Goal: Transaction & Acquisition: Purchase product/service

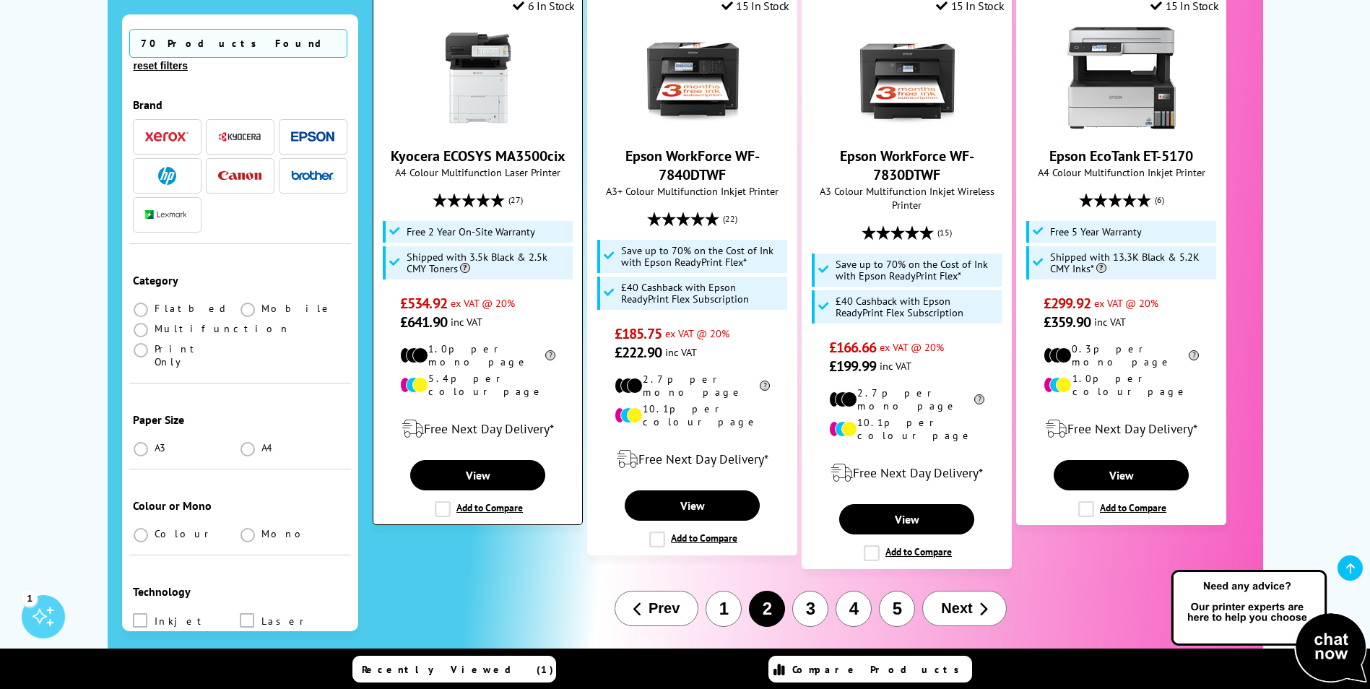
scroll to position [1660, 0]
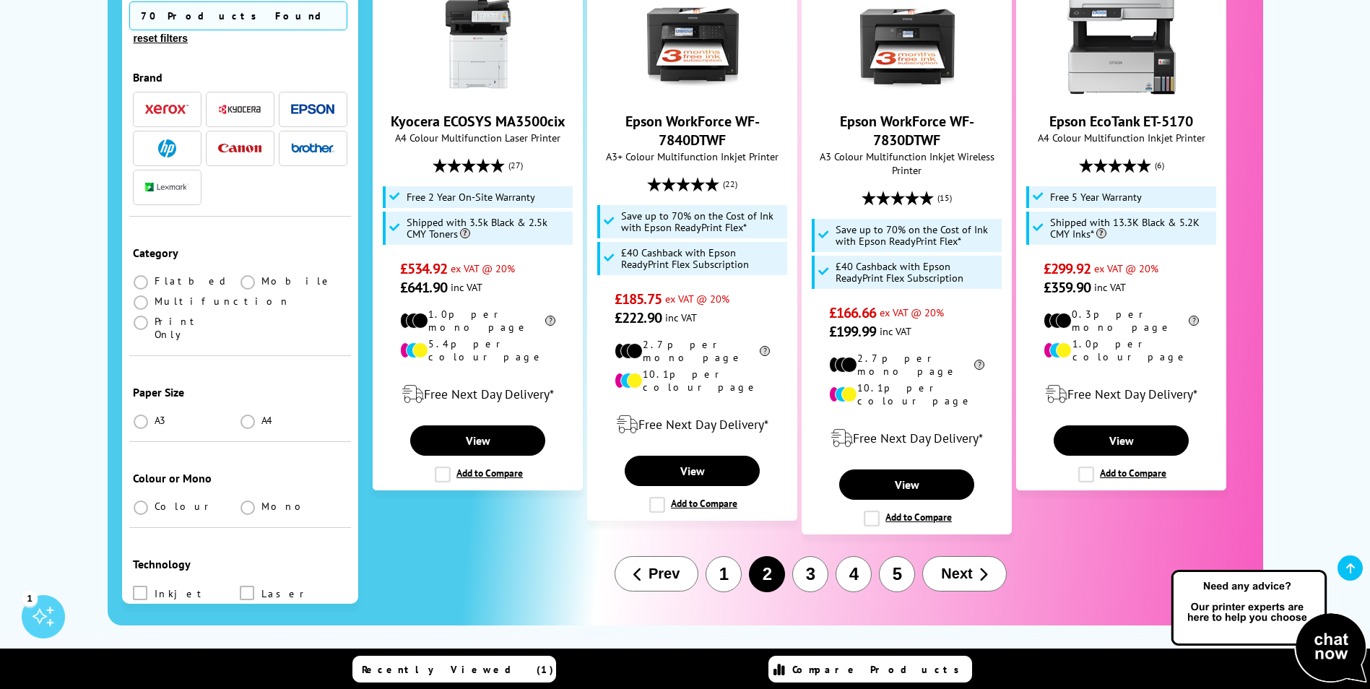
click at [814, 556] on button "3" at bounding box center [810, 574] width 36 height 36
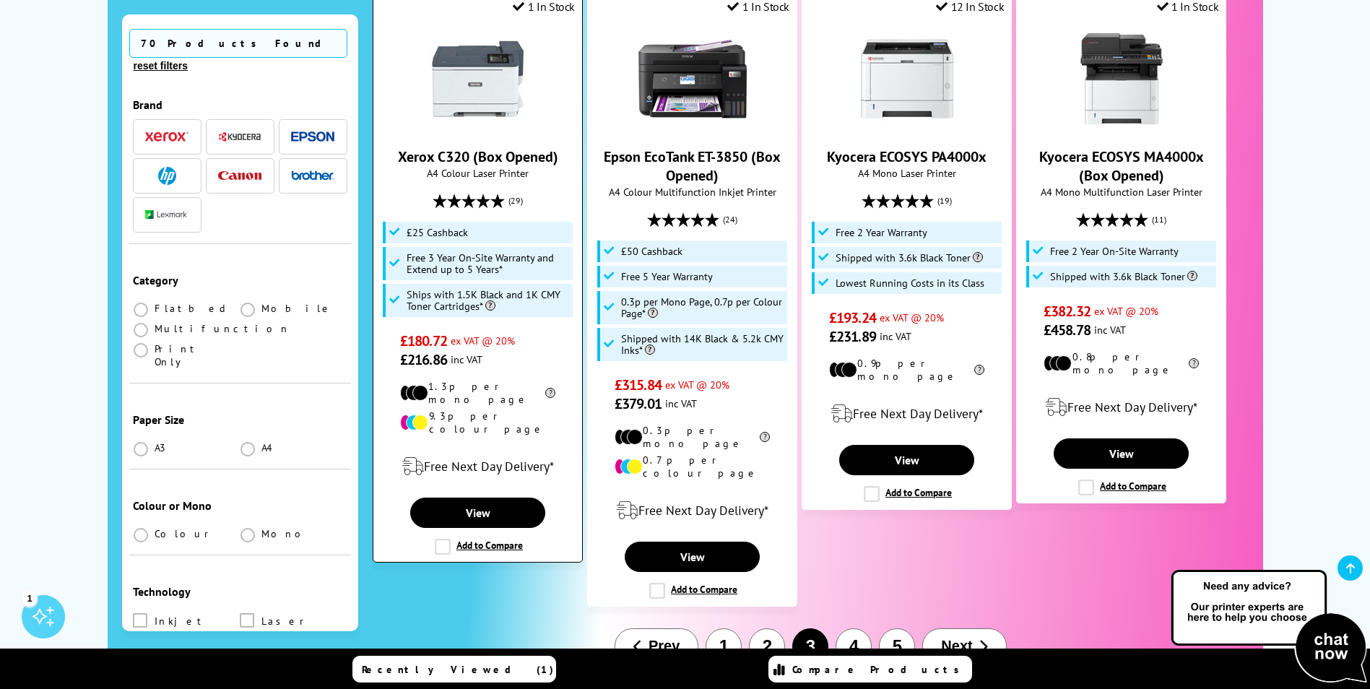
scroll to position [1588, 0]
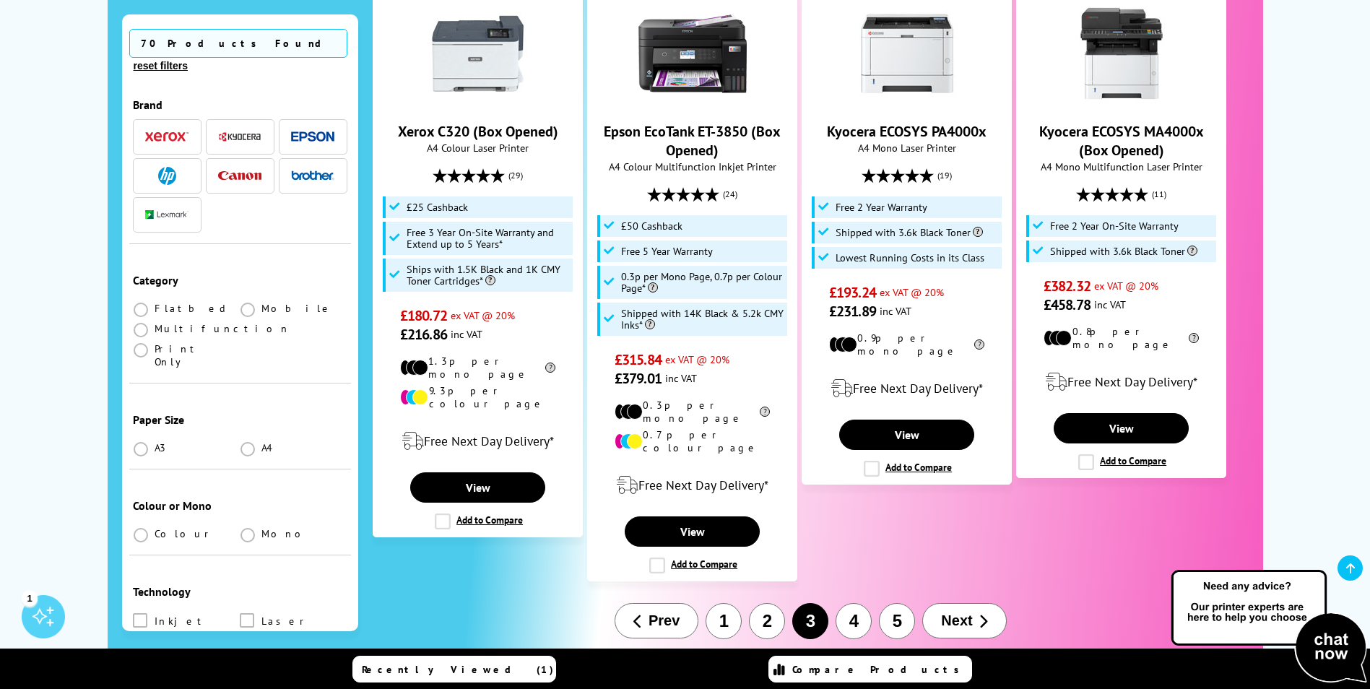
click at [850, 603] on button "4" at bounding box center [853, 621] width 36 height 36
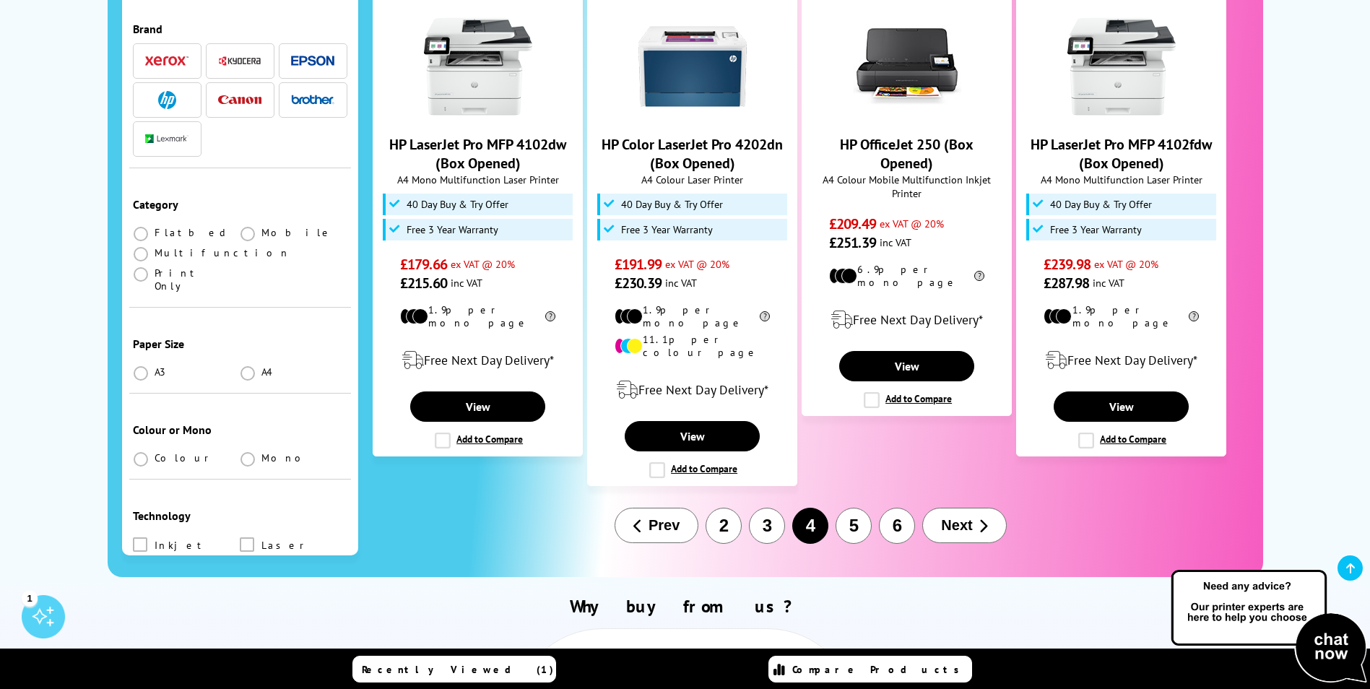
scroll to position [1588, 0]
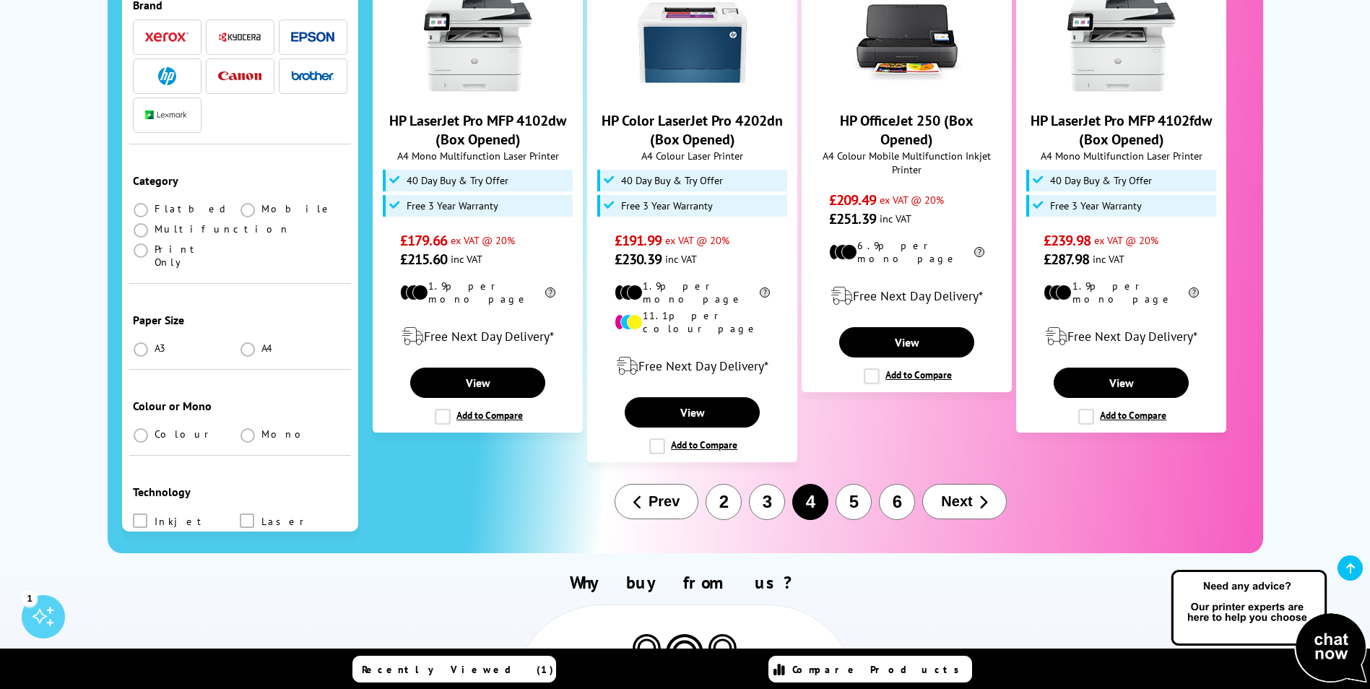
click at [858, 484] on button "5" at bounding box center [853, 502] width 36 height 36
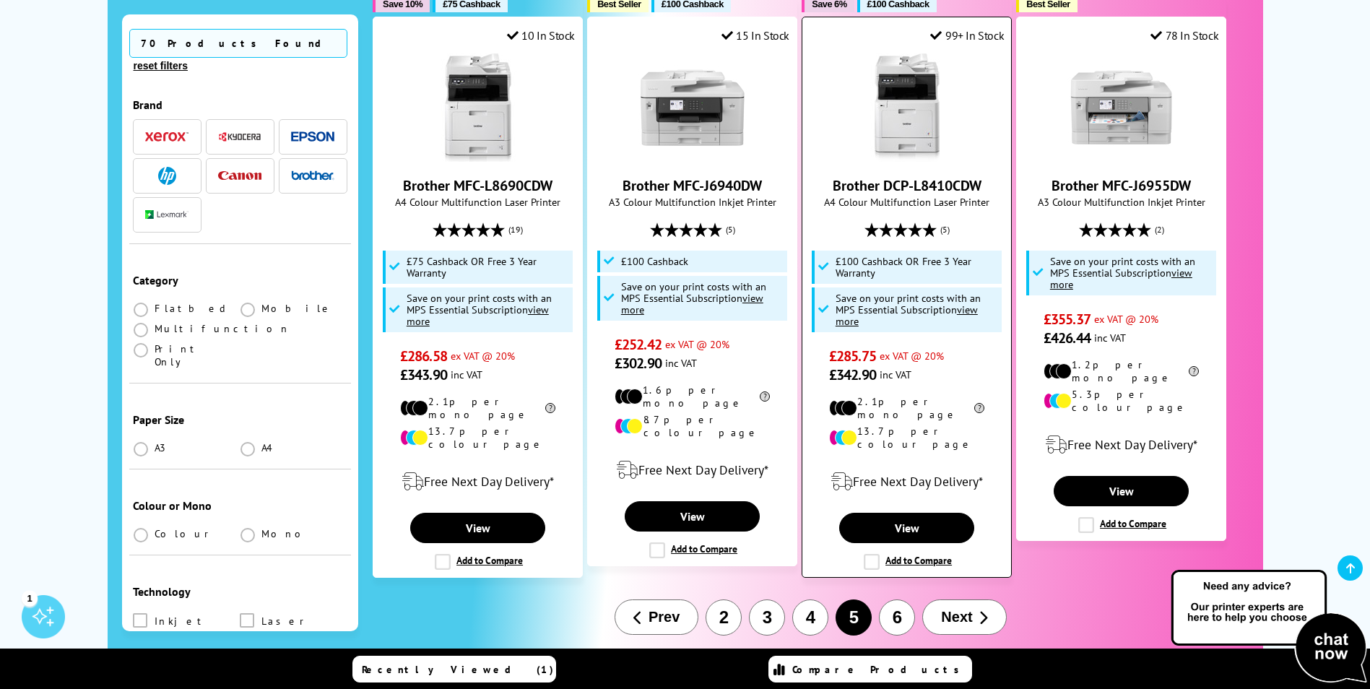
scroll to position [1516, 0]
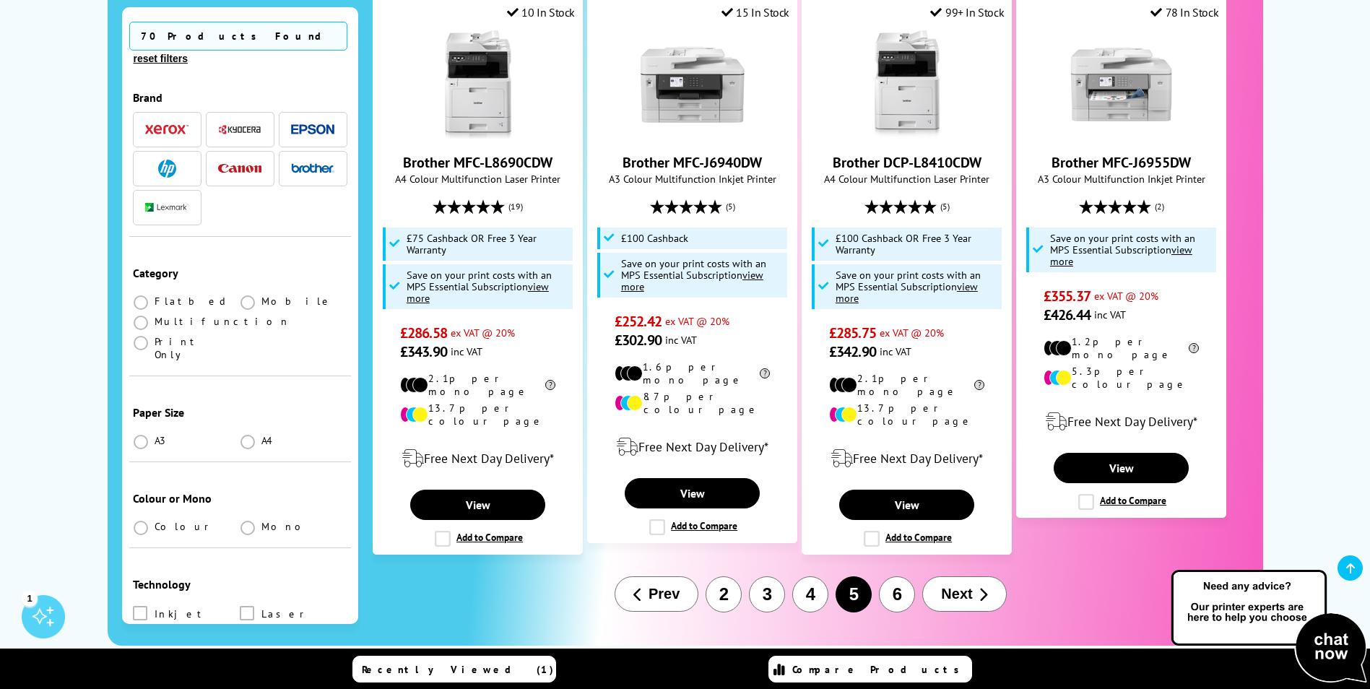
click at [973, 576] on button "Next" at bounding box center [964, 593] width 84 height 35
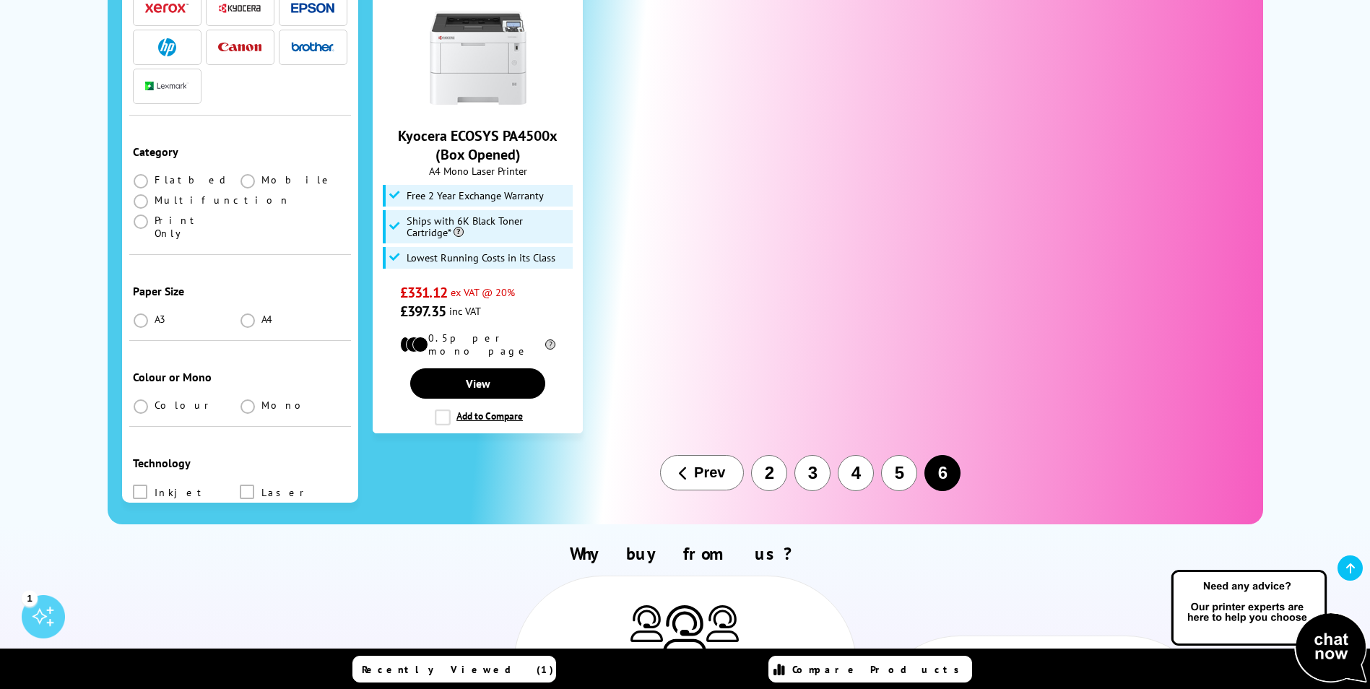
scroll to position [1588, 0]
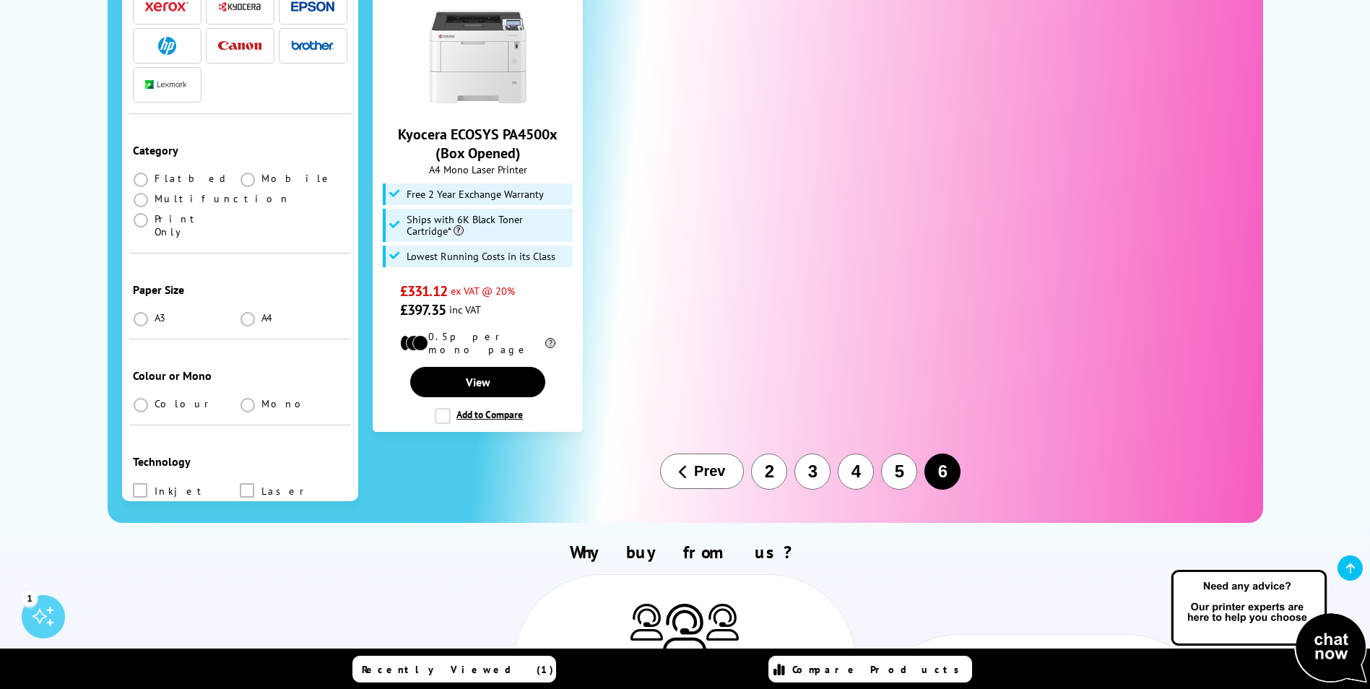
click at [695, 463] on span "Prev" at bounding box center [709, 471] width 31 height 17
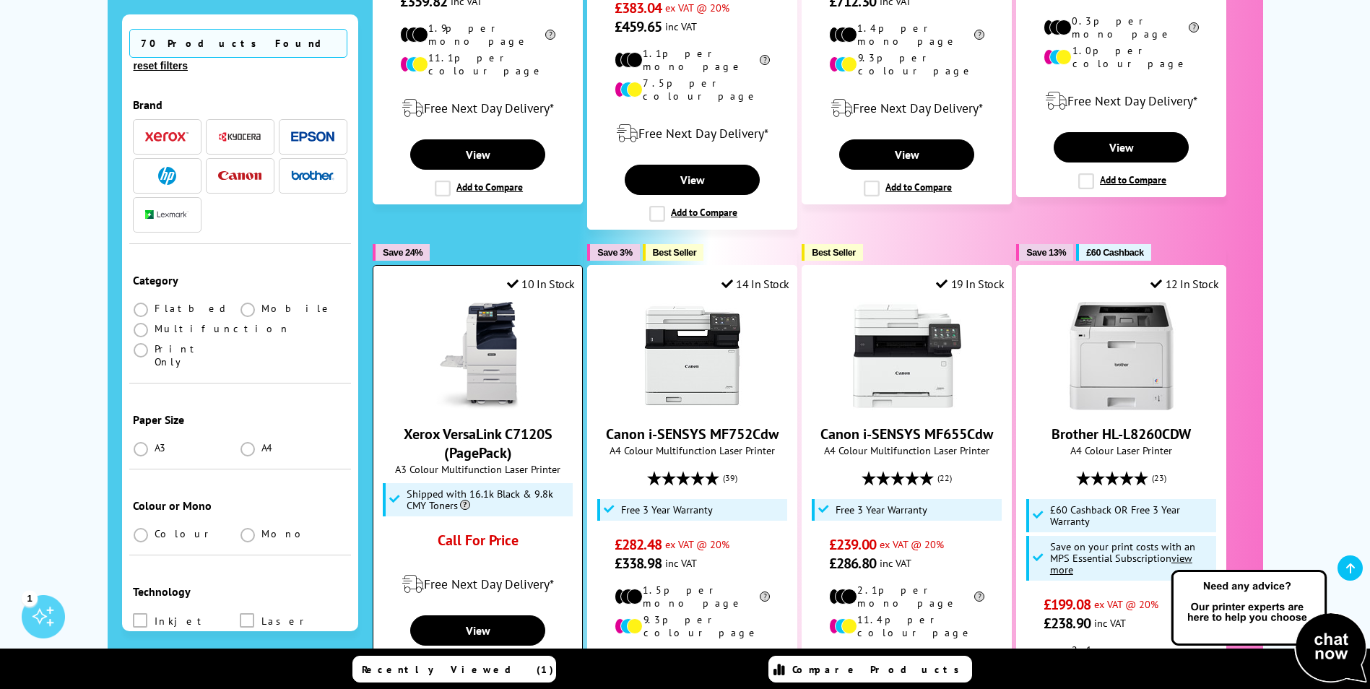
scroll to position [650, 0]
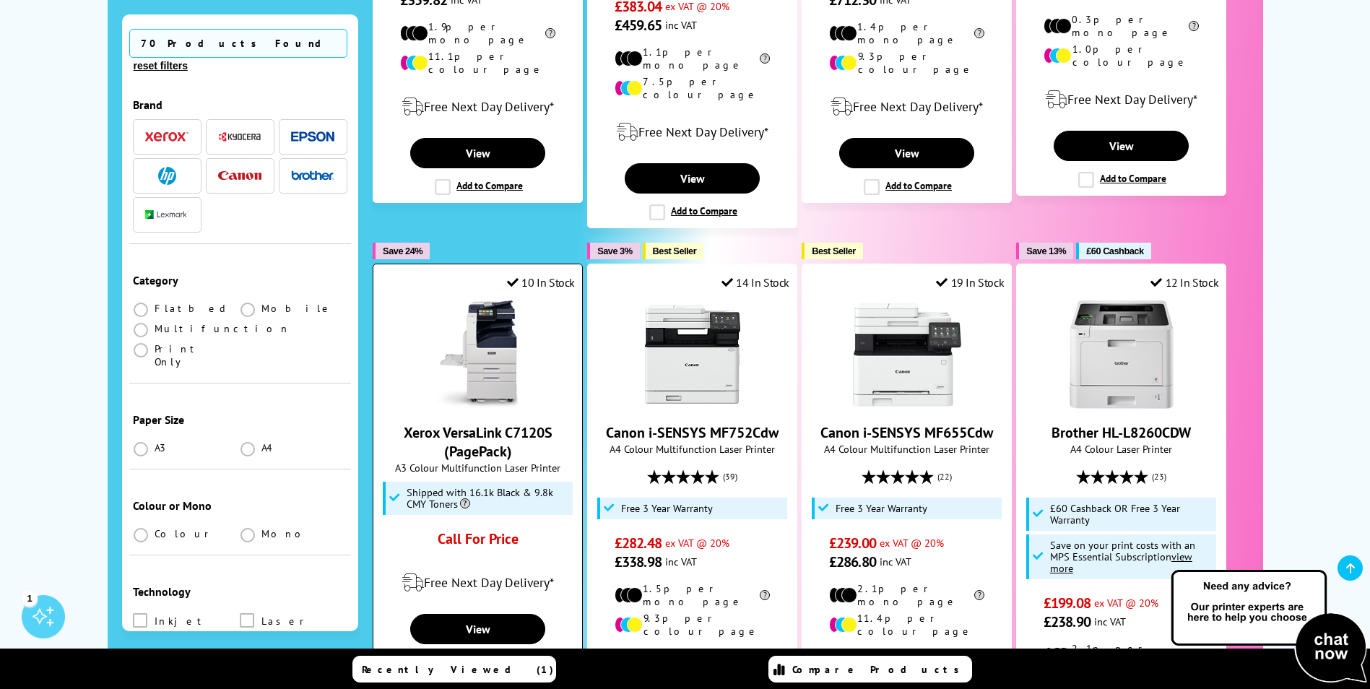
click at [513, 352] on img at bounding box center [478, 354] width 108 height 108
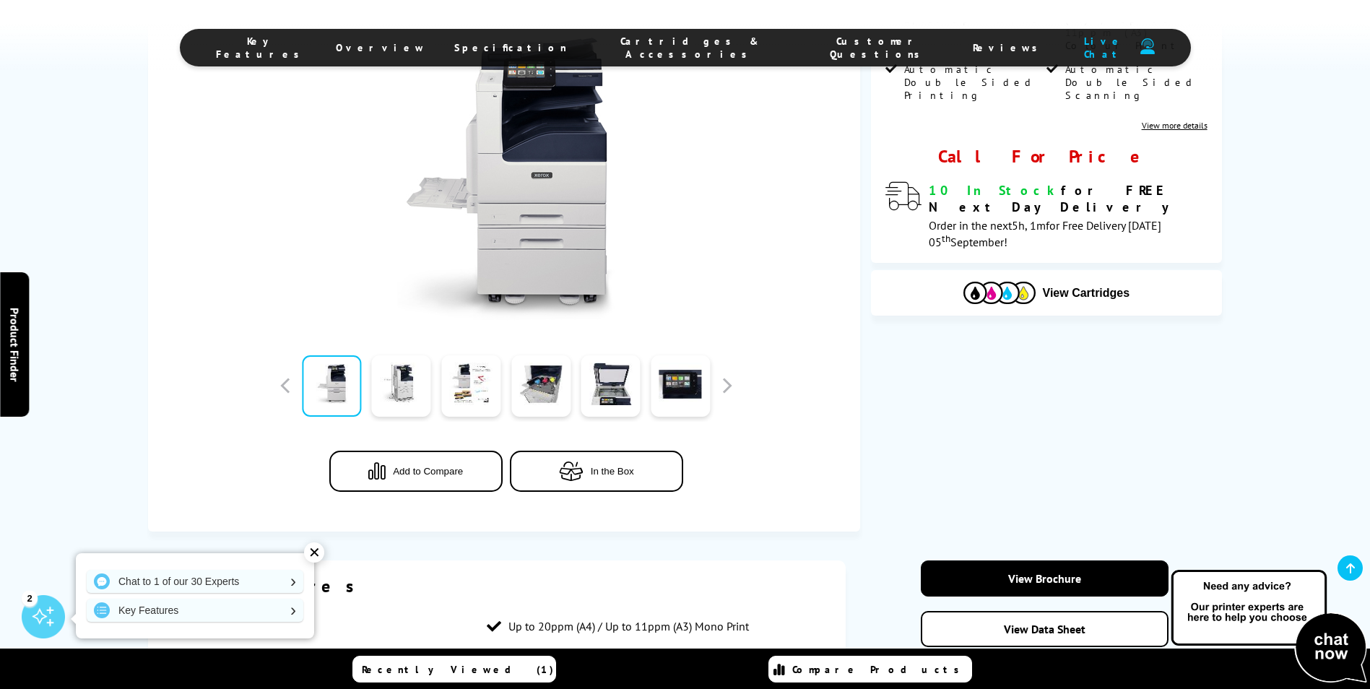
scroll to position [361, 0]
click at [417, 383] on link at bounding box center [401, 384] width 59 height 61
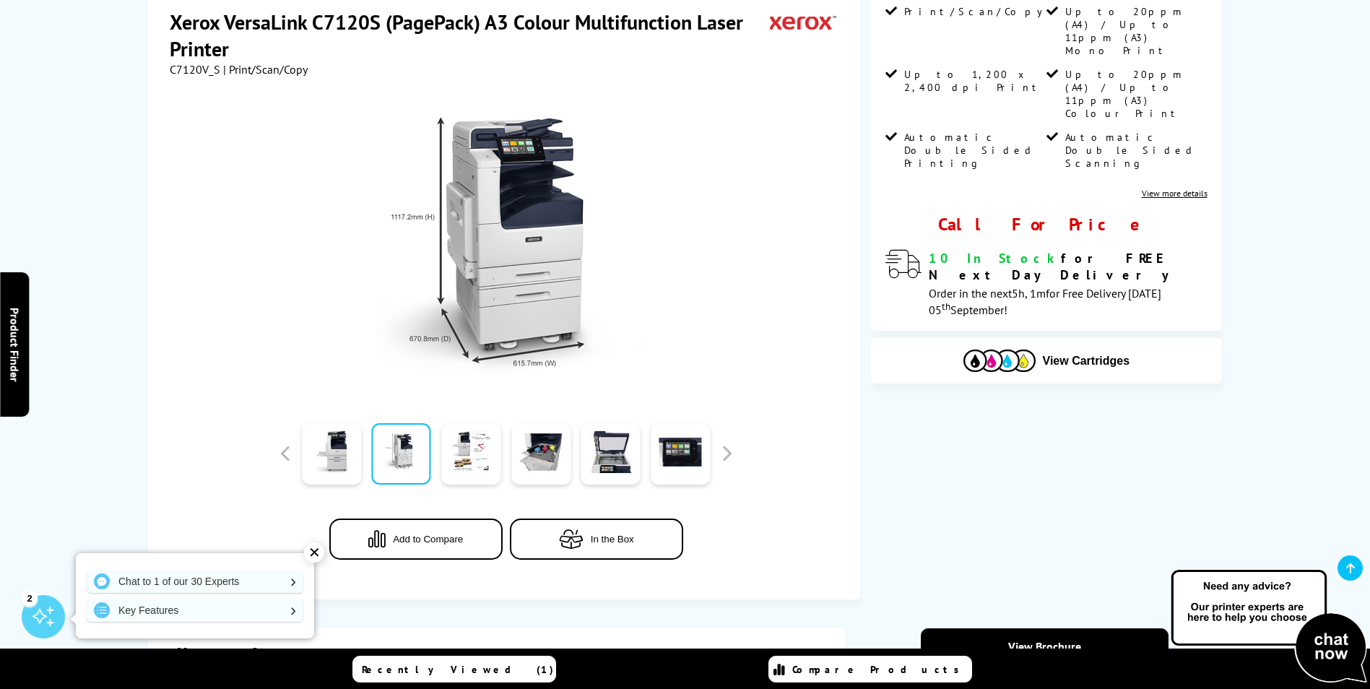
scroll to position [217, 0]
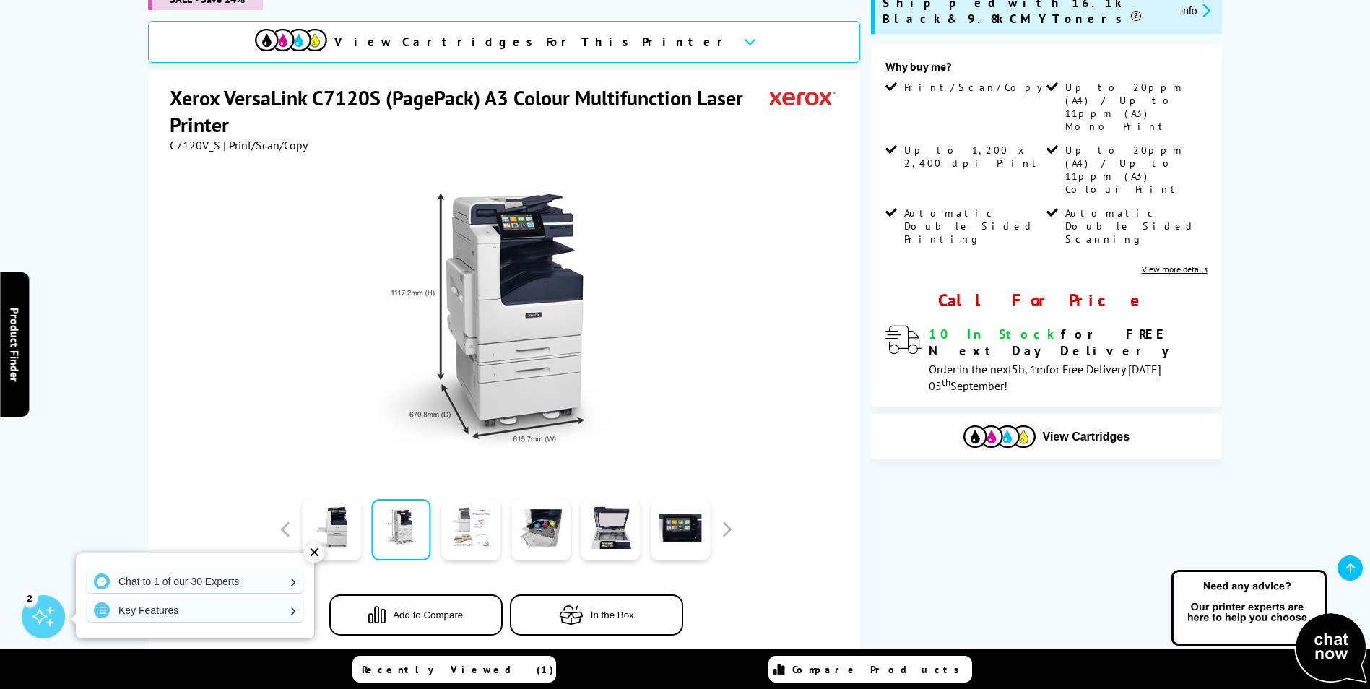
click at [466, 538] on link at bounding box center [470, 529] width 59 height 61
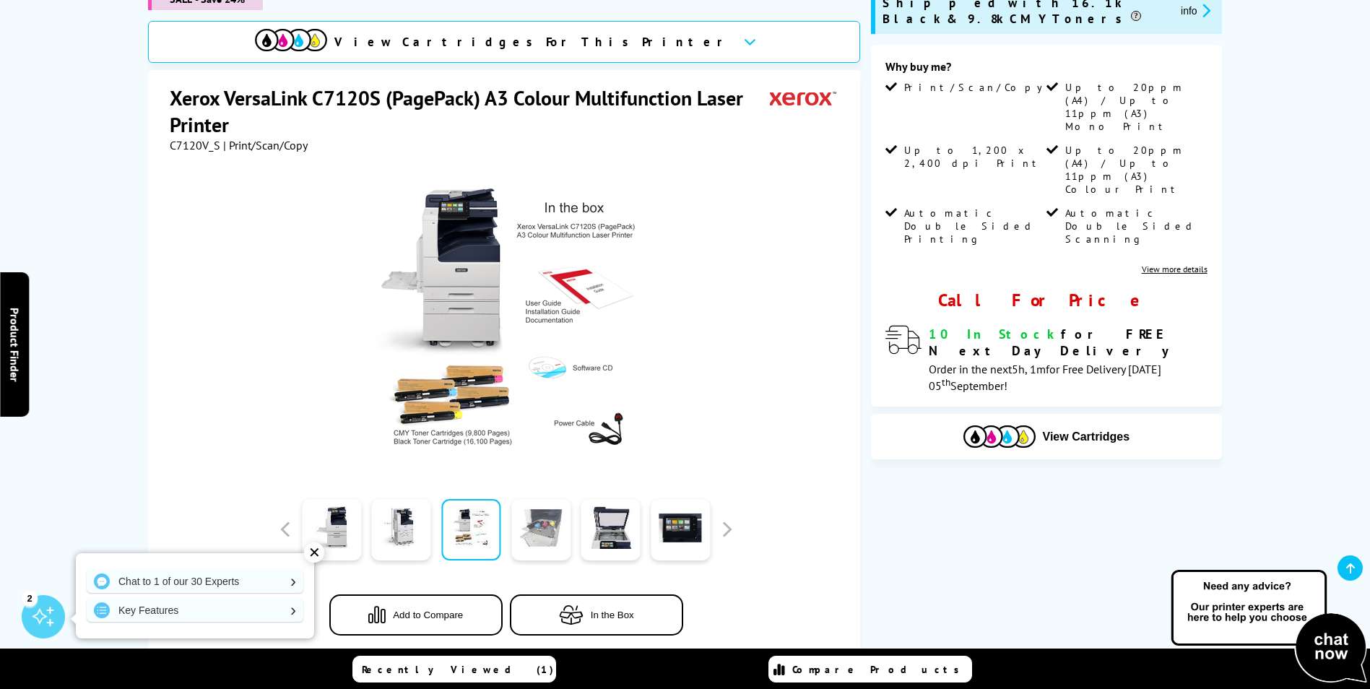
click at [554, 525] on link at bounding box center [540, 529] width 59 height 61
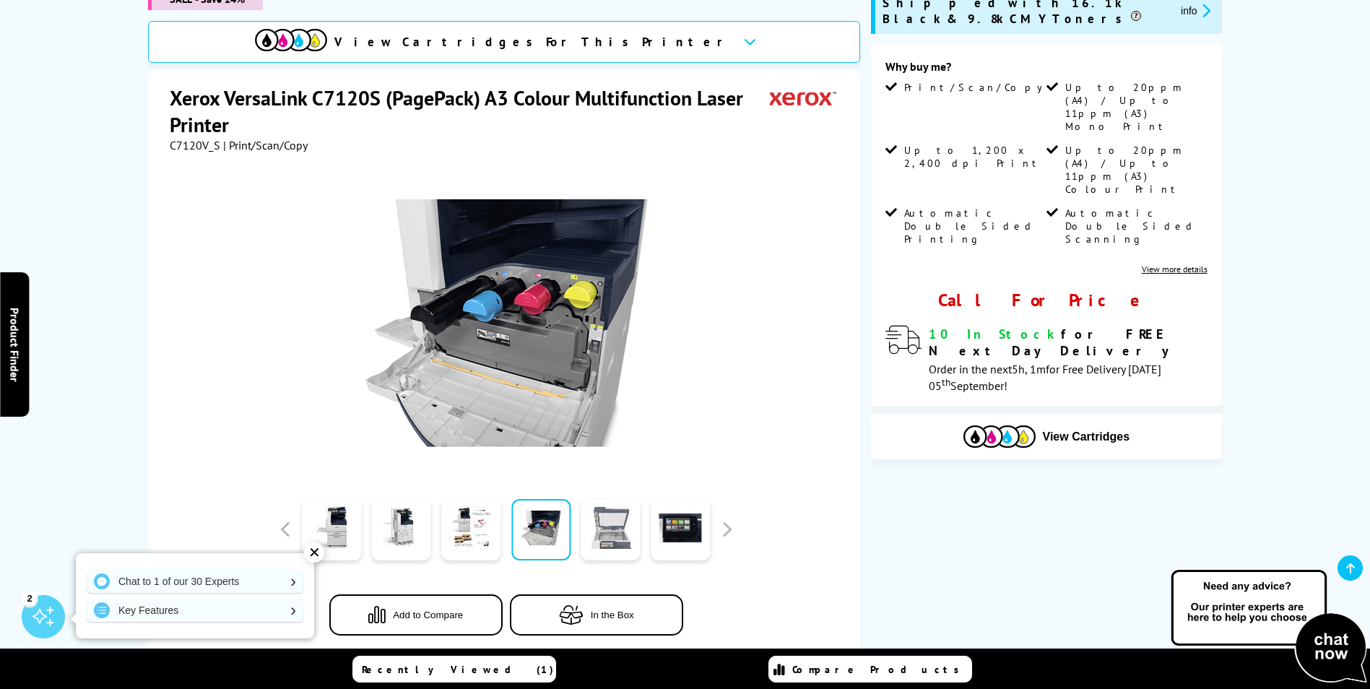
click at [610, 531] on link at bounding box center [610, 529] width 59 height 61
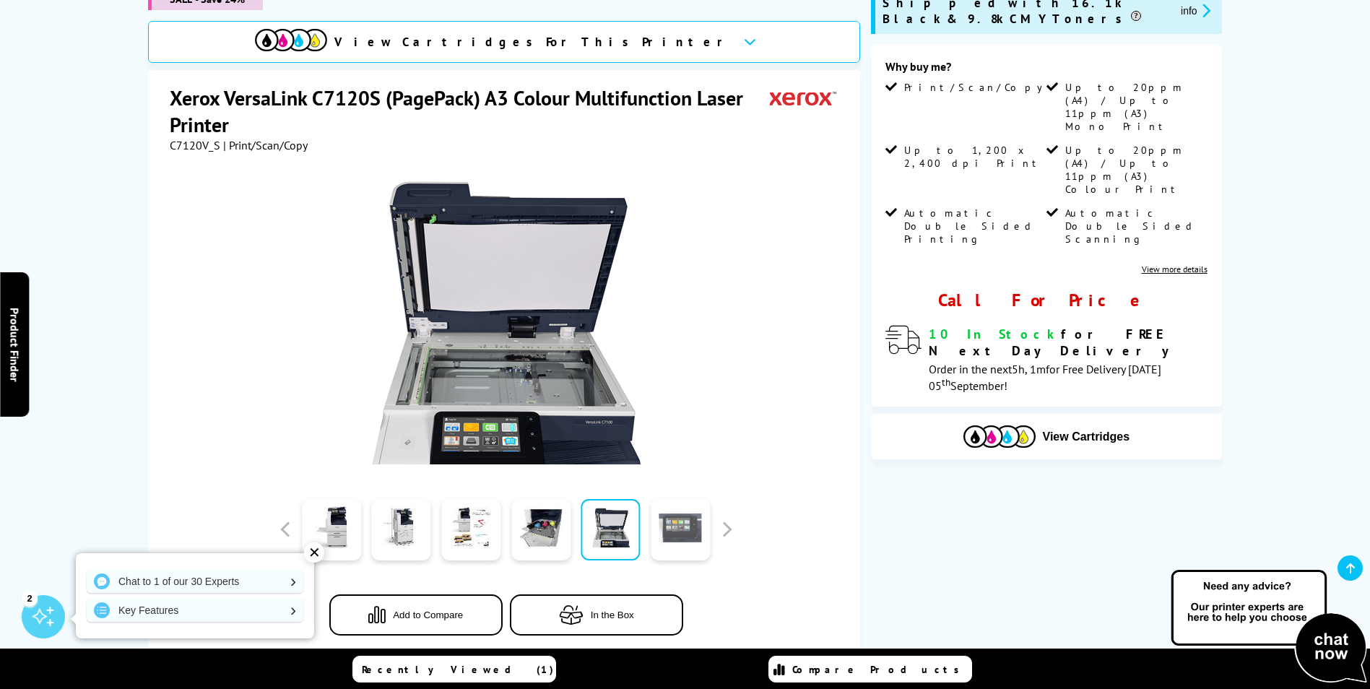
click at [669, 526] on link at bounding box center [679, 529] width 59 height 61
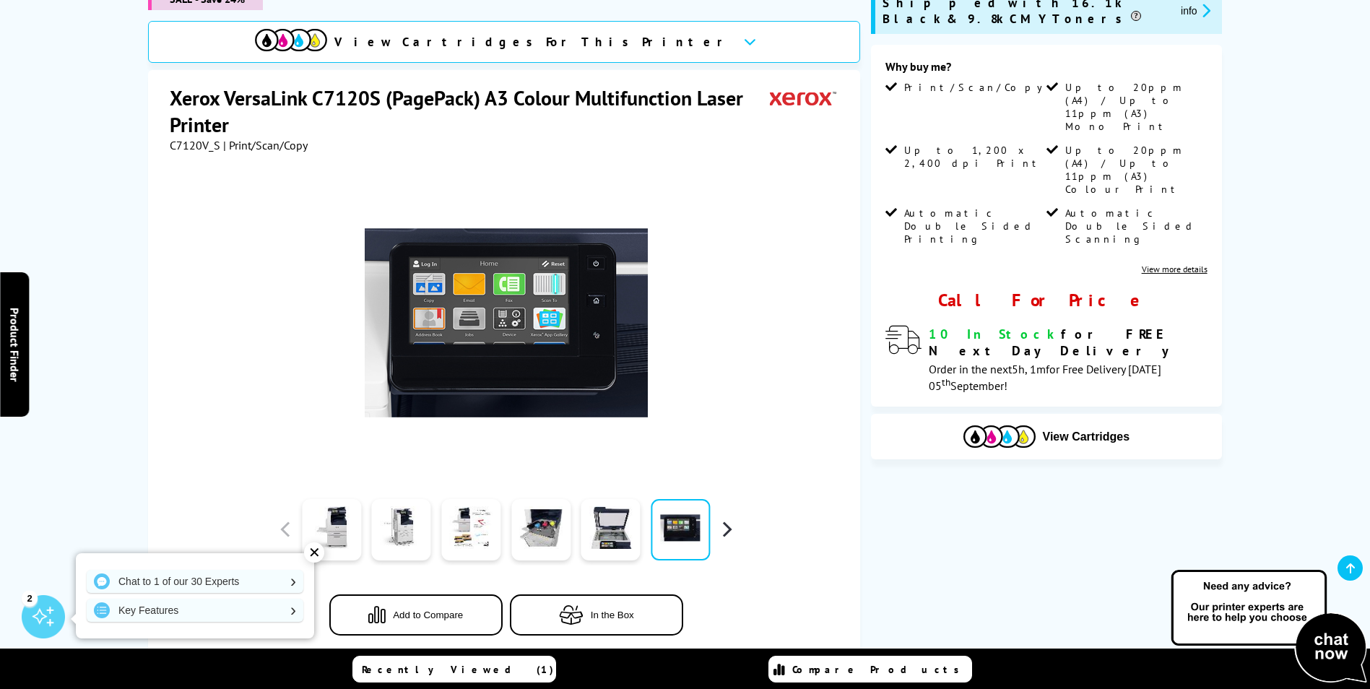
click at [728, 530] on button "button" at bounding box center [726, 529] width 22 height 22
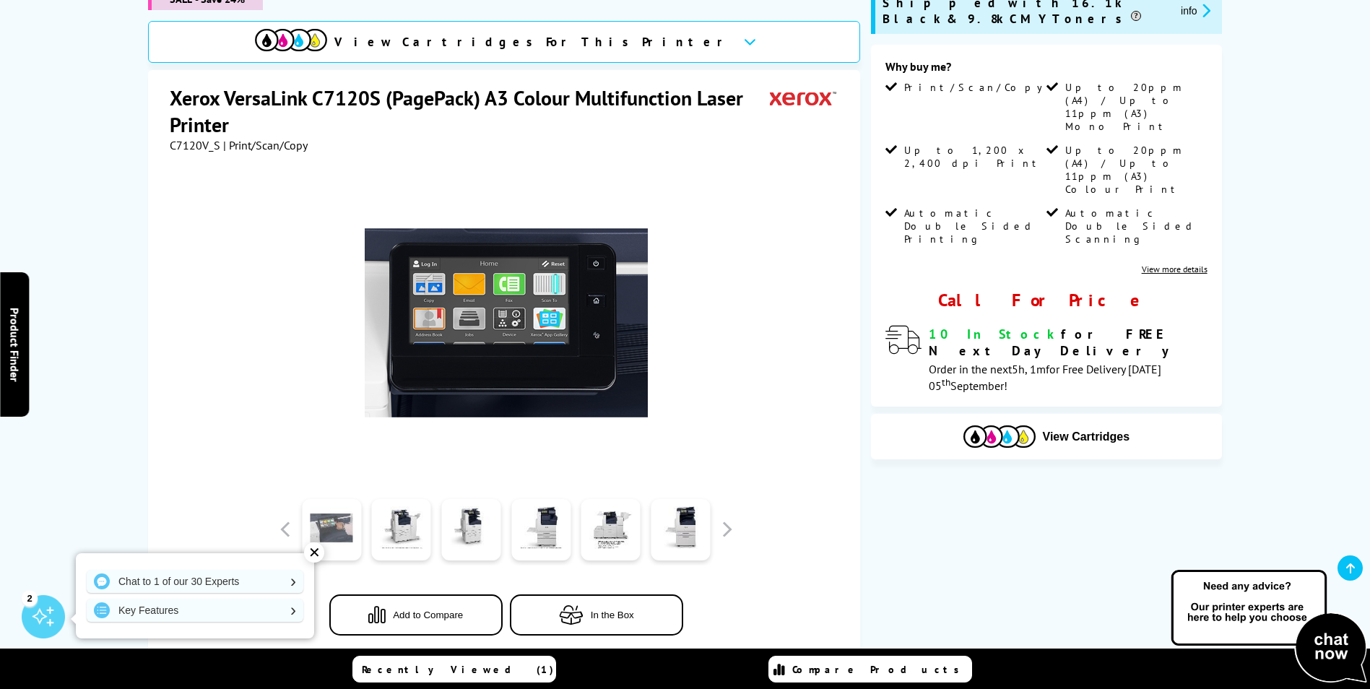
click at [339, 538] on link at bounding box center [331, 529] width 59 height 61
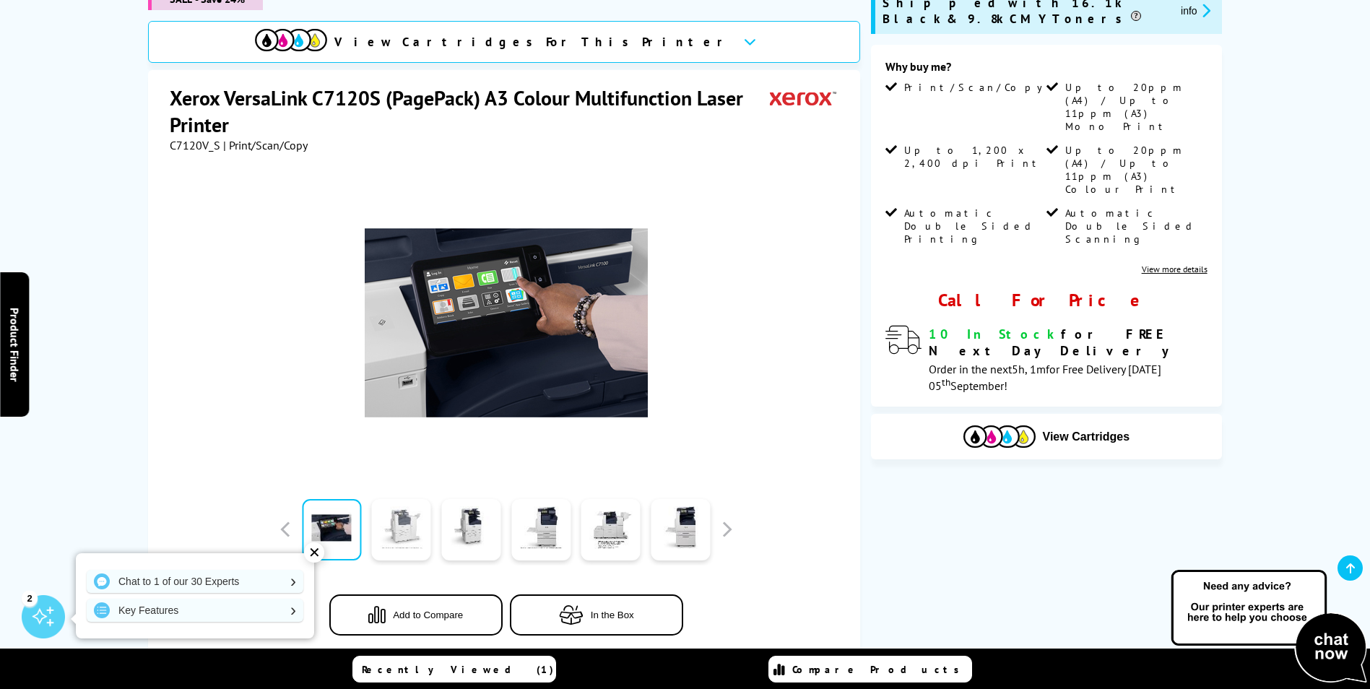
click at [390, 539] on link at bounding box center [401, 529] width 59 height 61
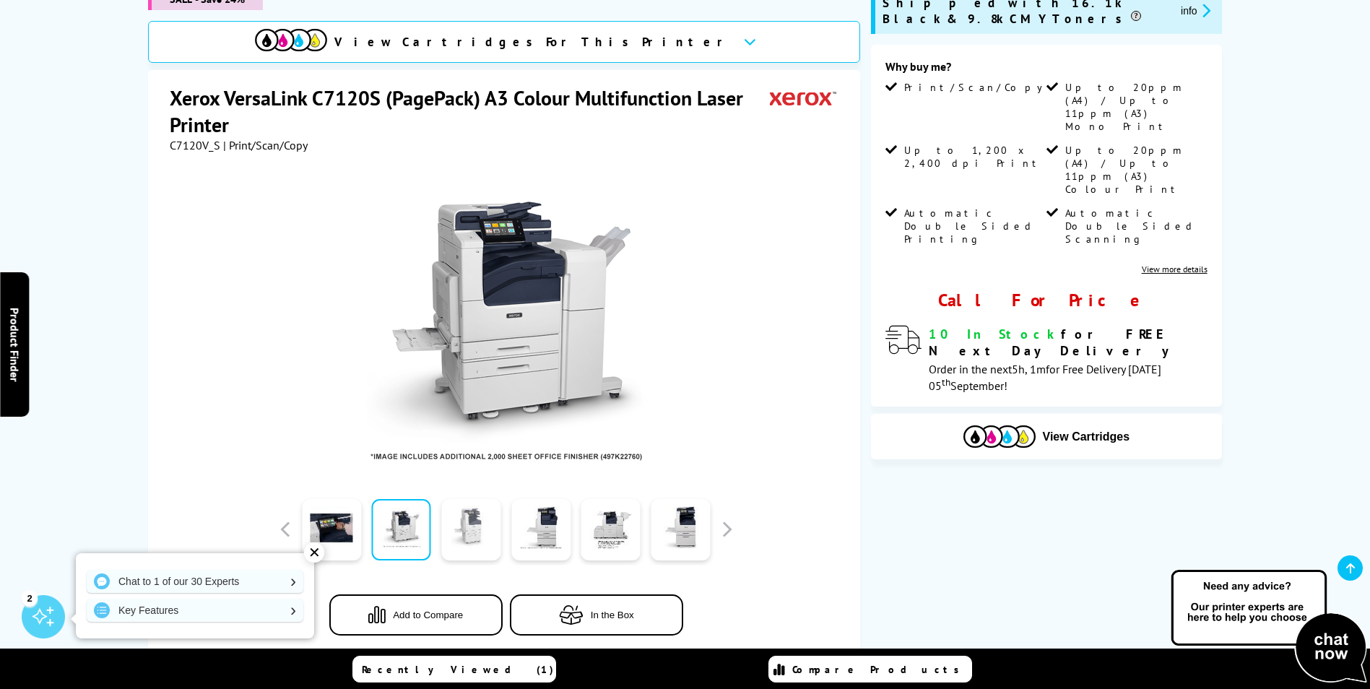
click at [464, 534] on link at bounding box center [470, 529] width 59 height 61
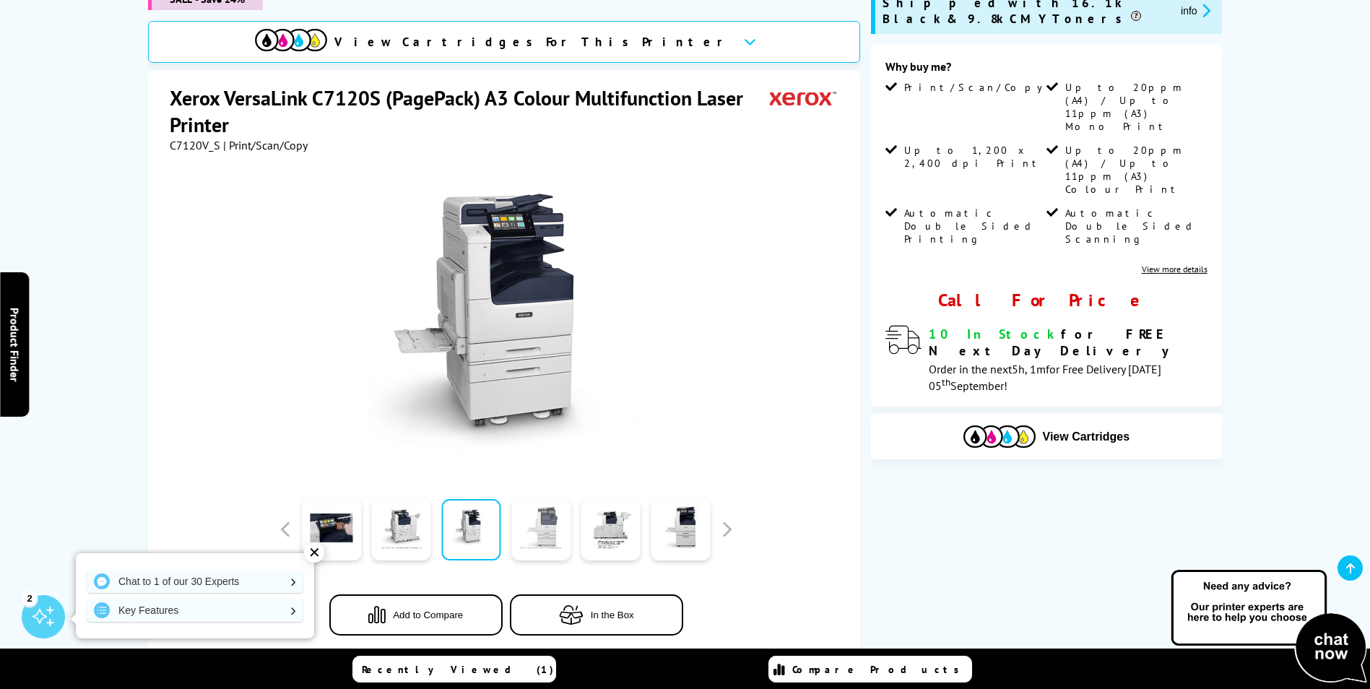
click at [543, 541] on link at bounding box center [540, 529] width 59 height 61
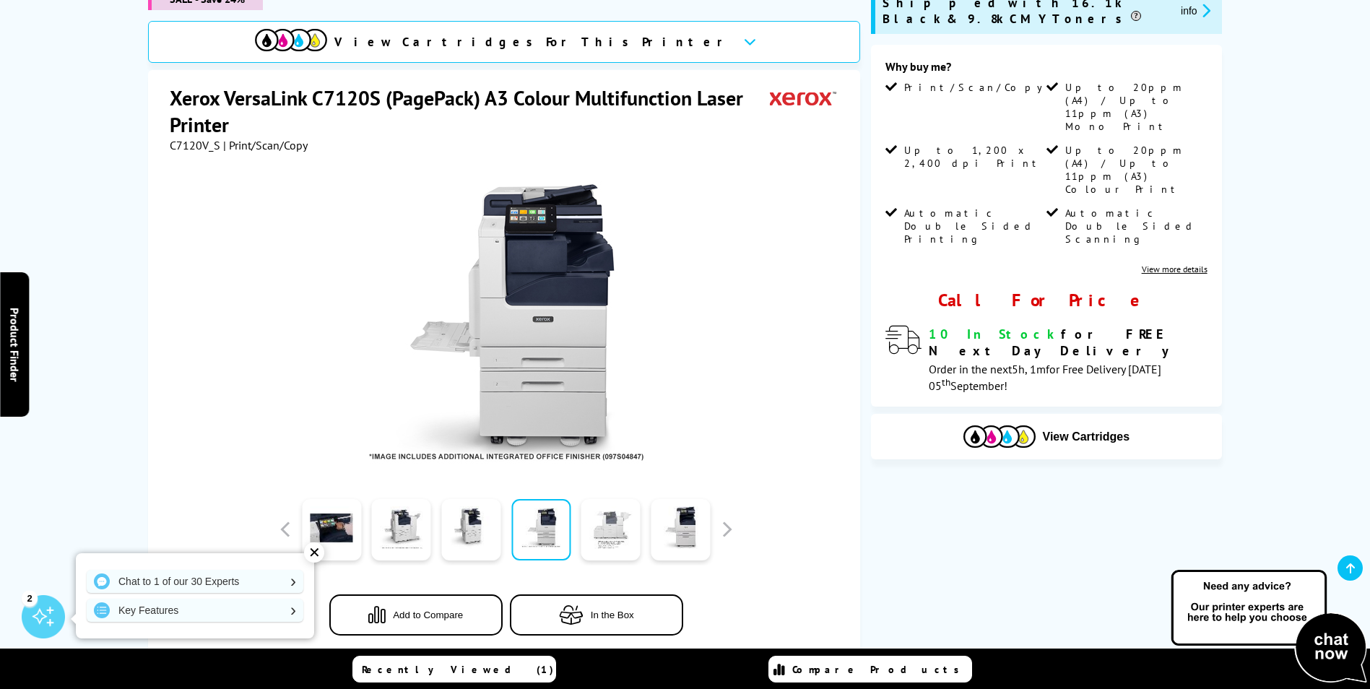
click at [607, 541] on link at bounding box center [610, 529] width 59 height 61
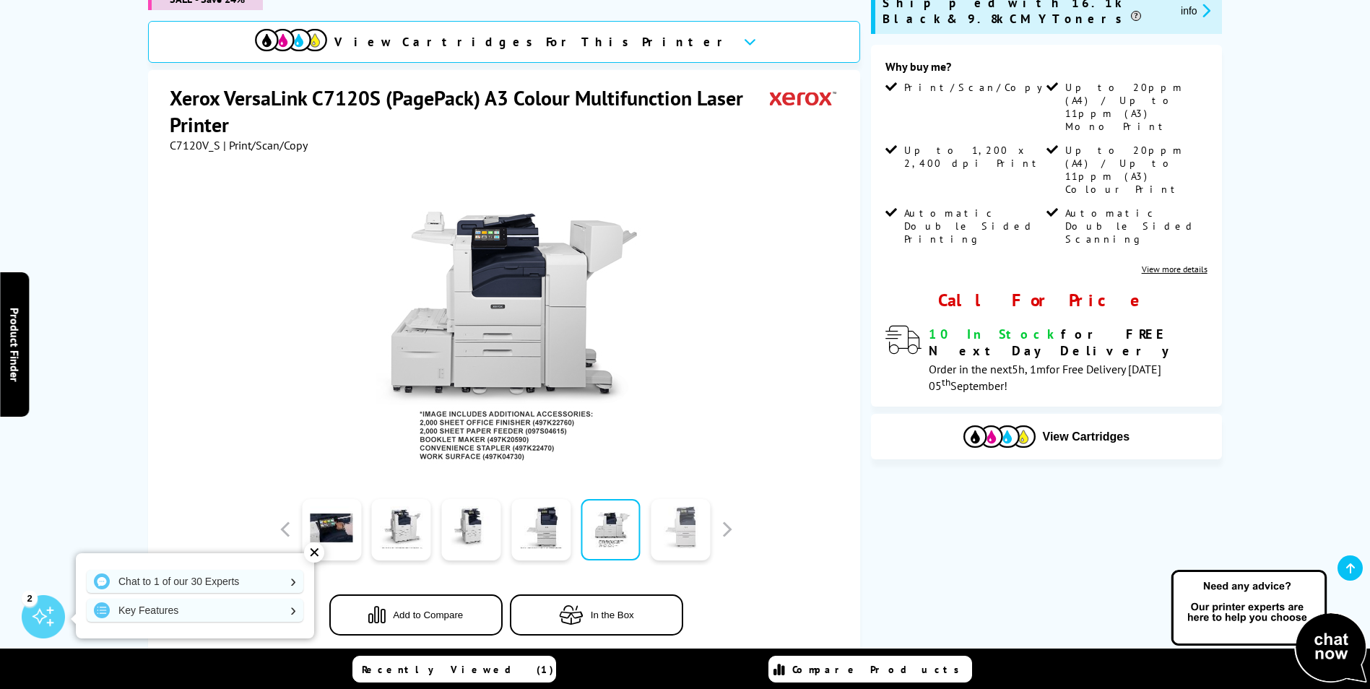
click at [689, 536] on link at bounding box center [679, 529] width 59 height 61
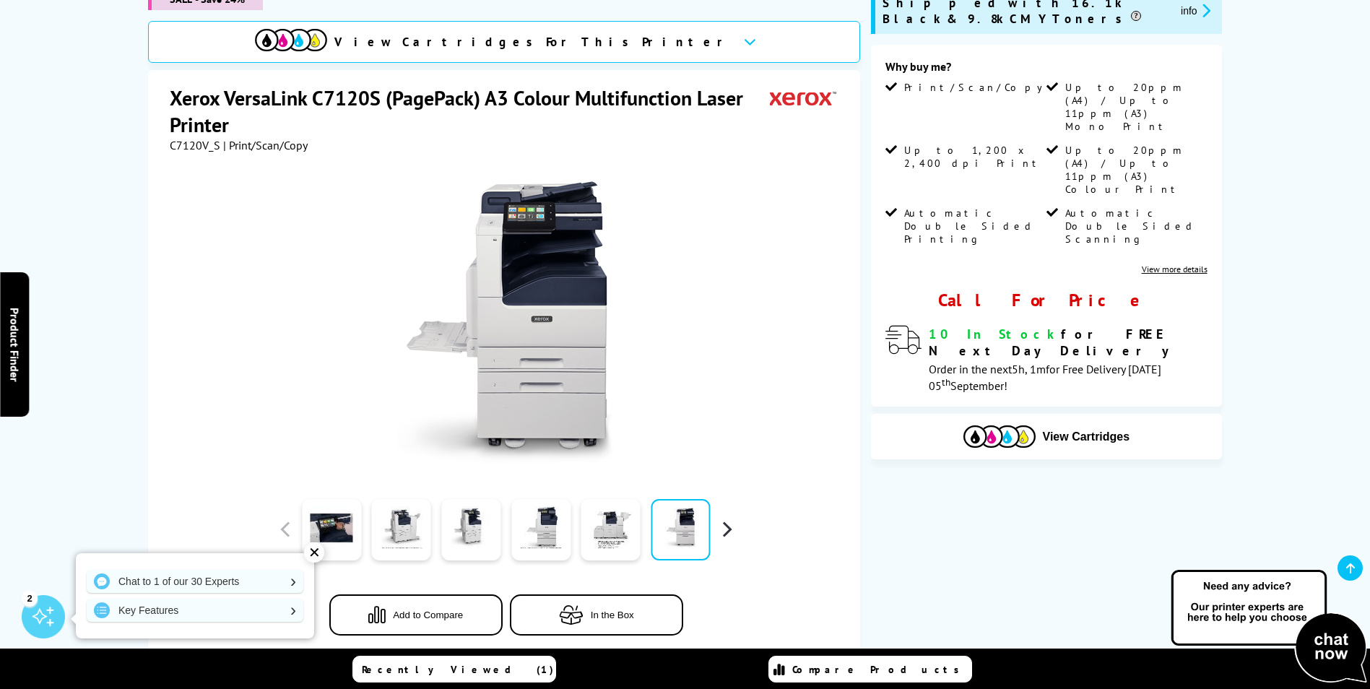
click at [732, 528] on button "button" at bounding box center [726, 529] width 22 height 22
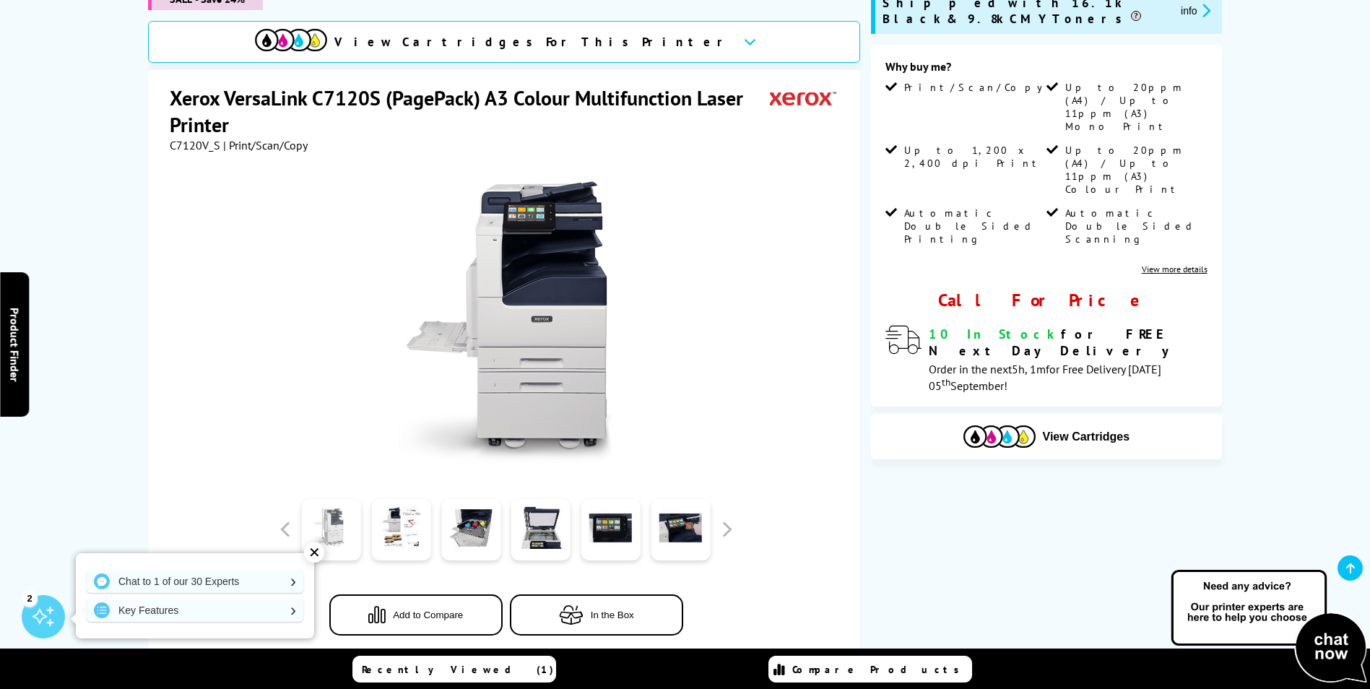
click at [328, 514] on link at bounding box center [331, 529] width 59 height 61
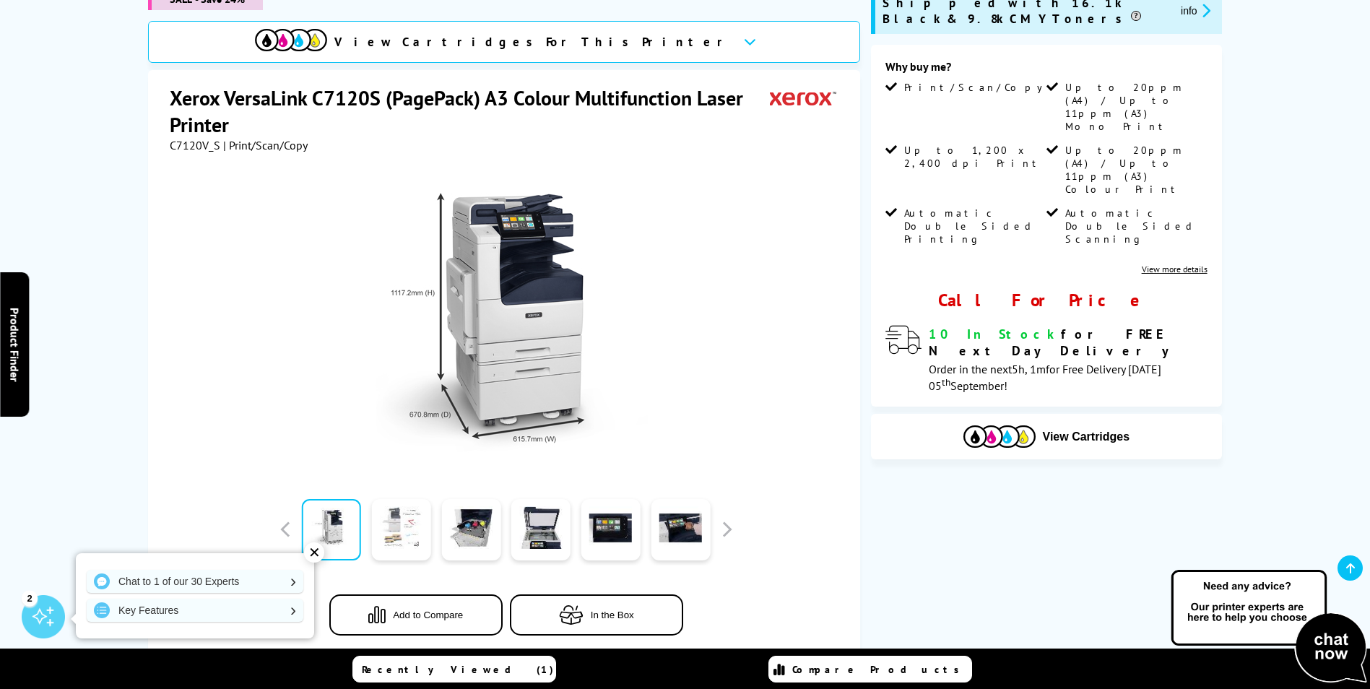
click at [404, 526] on link at bounding box center [401, 529] width 59 height 61
click at [417, 534] on link at bounding box center [401, 529] width 59 height 61
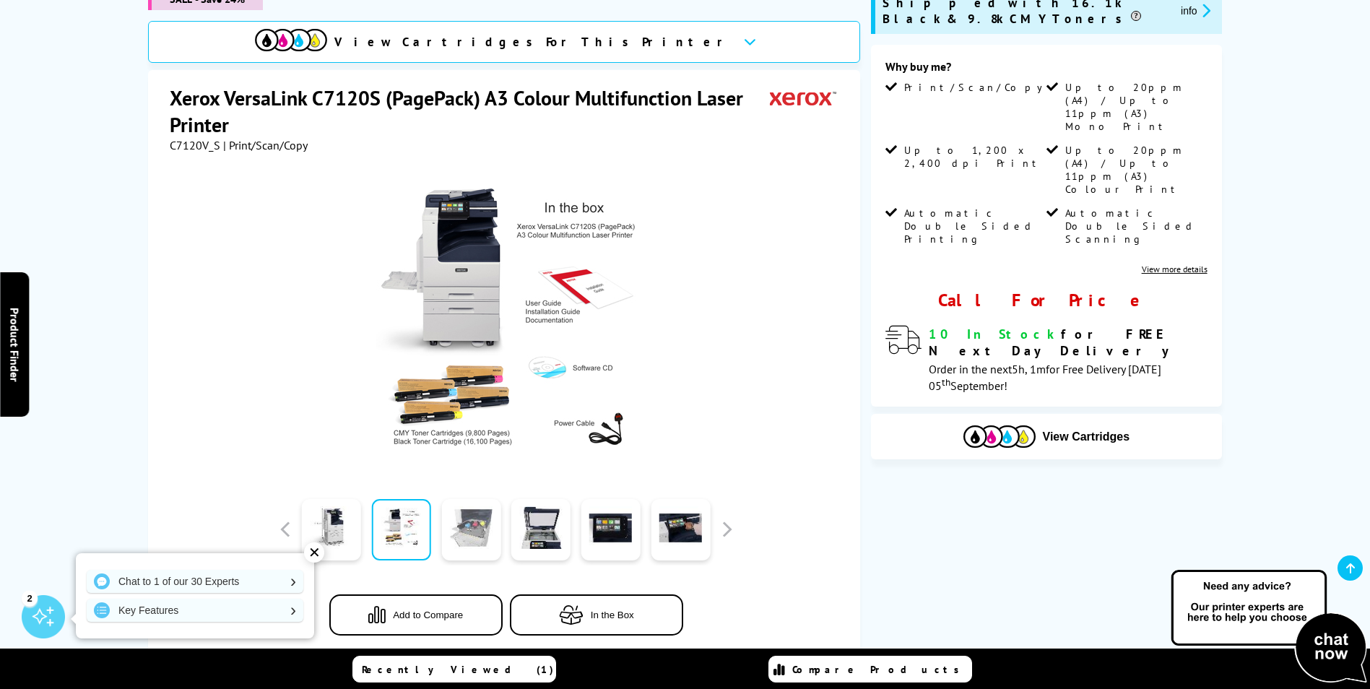
click at [483, 540] on link at bounding box center [470, 529] width 59 height 61
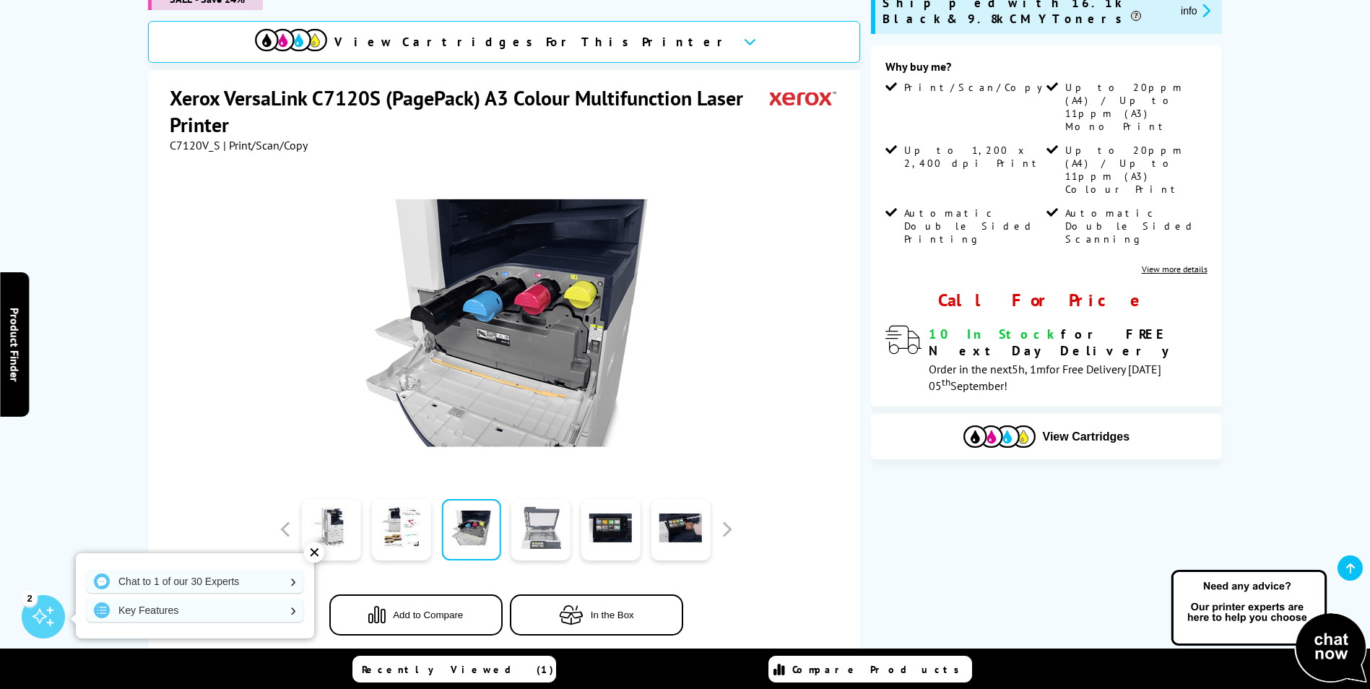
click at [544, 537] on link at bounding box center [540, 529] width 59 height 61
click at [597, 535] on link at bounding box center [610, 529] width 59 height 61
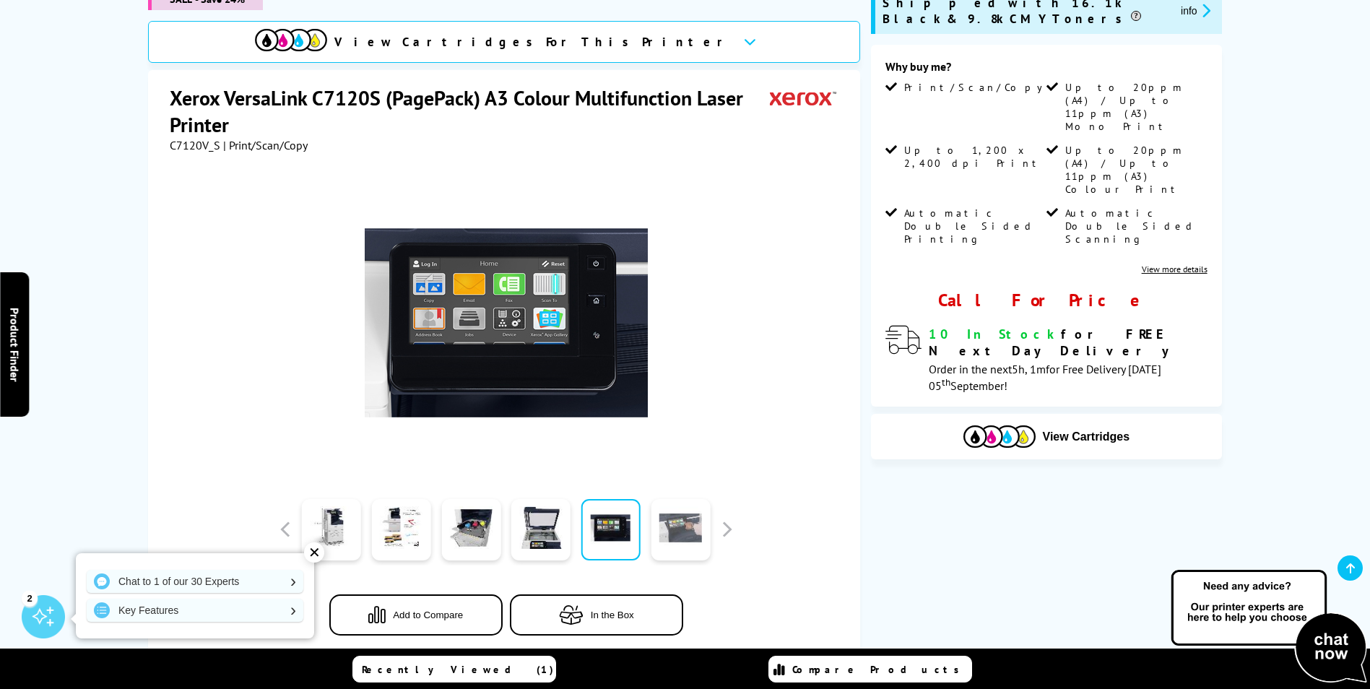
click at [676, 526] on link at bounding box center [679, 529] width 59 height 61
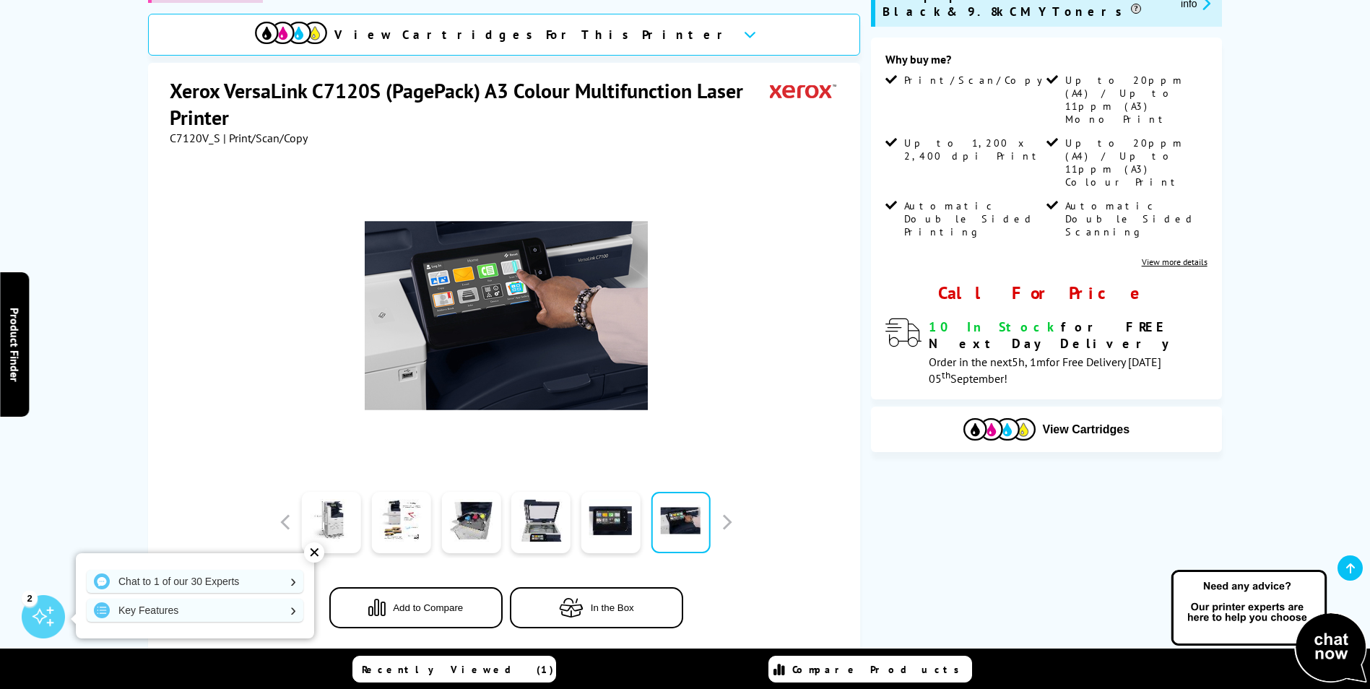
scroll to position [144, 0]
